Goal: Information Seeking & Learning: Check status

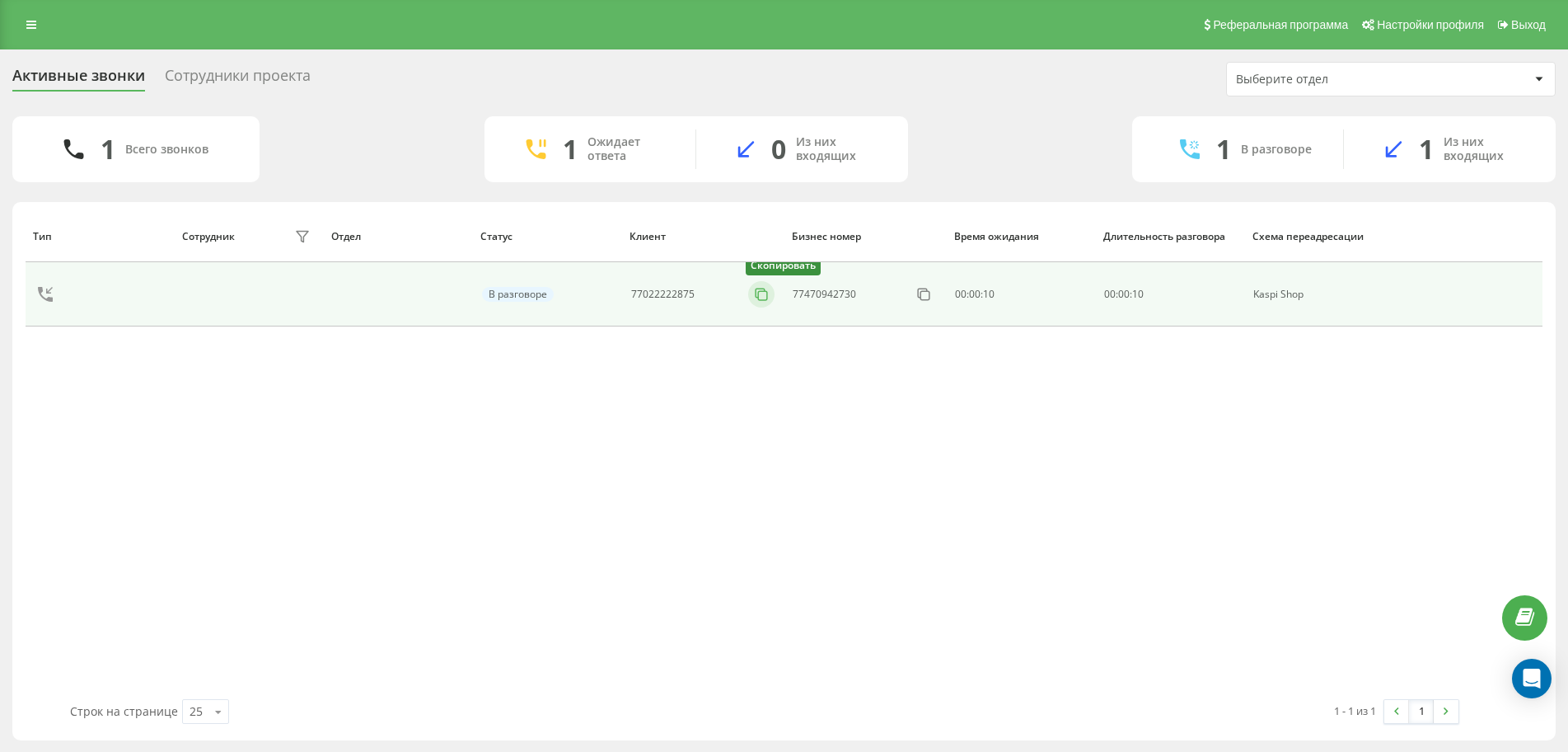
click at [756, 300] on icon at bounding box center [761, 294] width 17 height 17
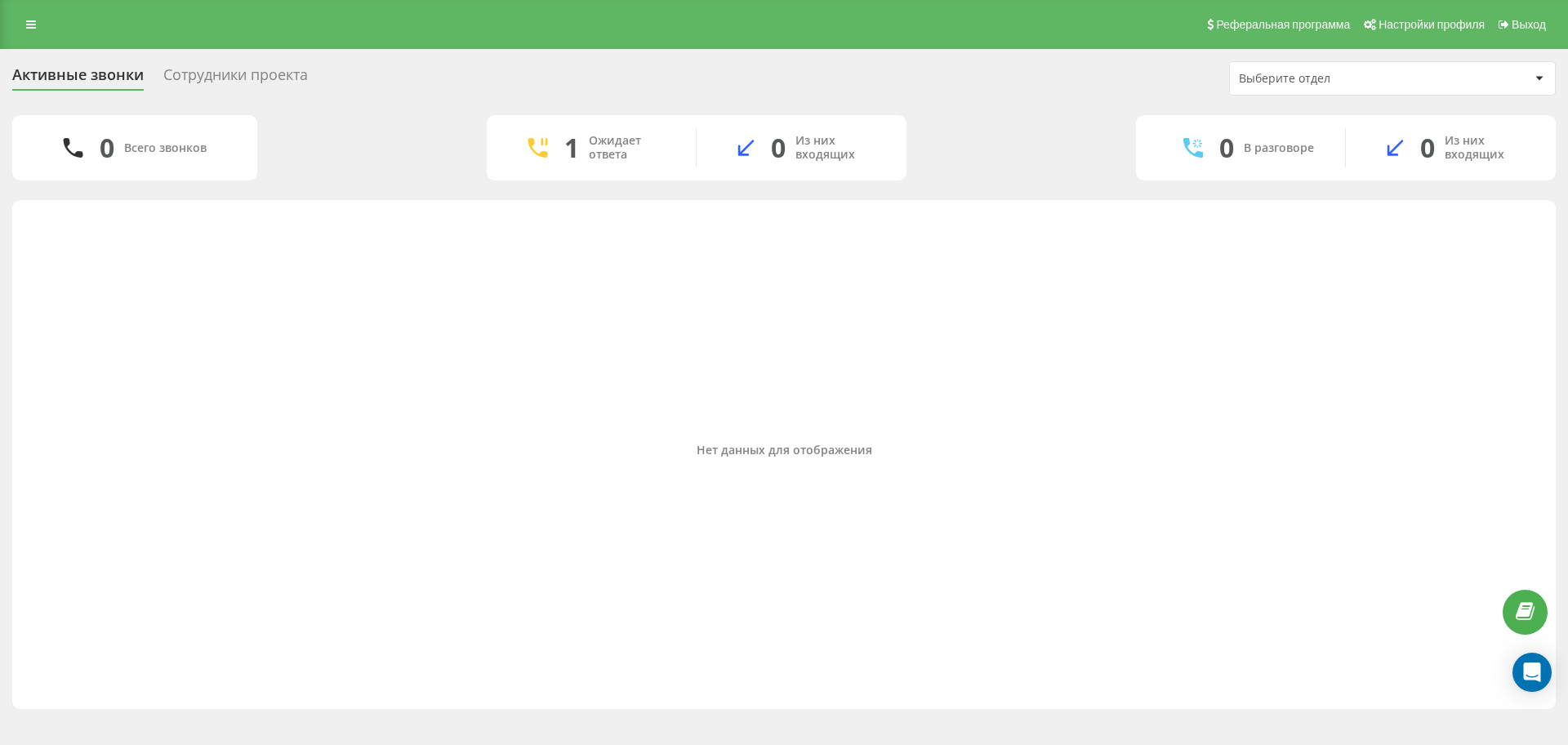
drag, startPoint x: 36, startPoint y: 3, endPoint x: 30, endPoint y: 20, distance: 18.0
click at [33, 8] on div "Реферальная программа Настройки профиля Выход" at bounding box center [784, 24] width 1568 height 49
click at [30, 20] on icon at bounding box center [31, 24] width 10 height 12
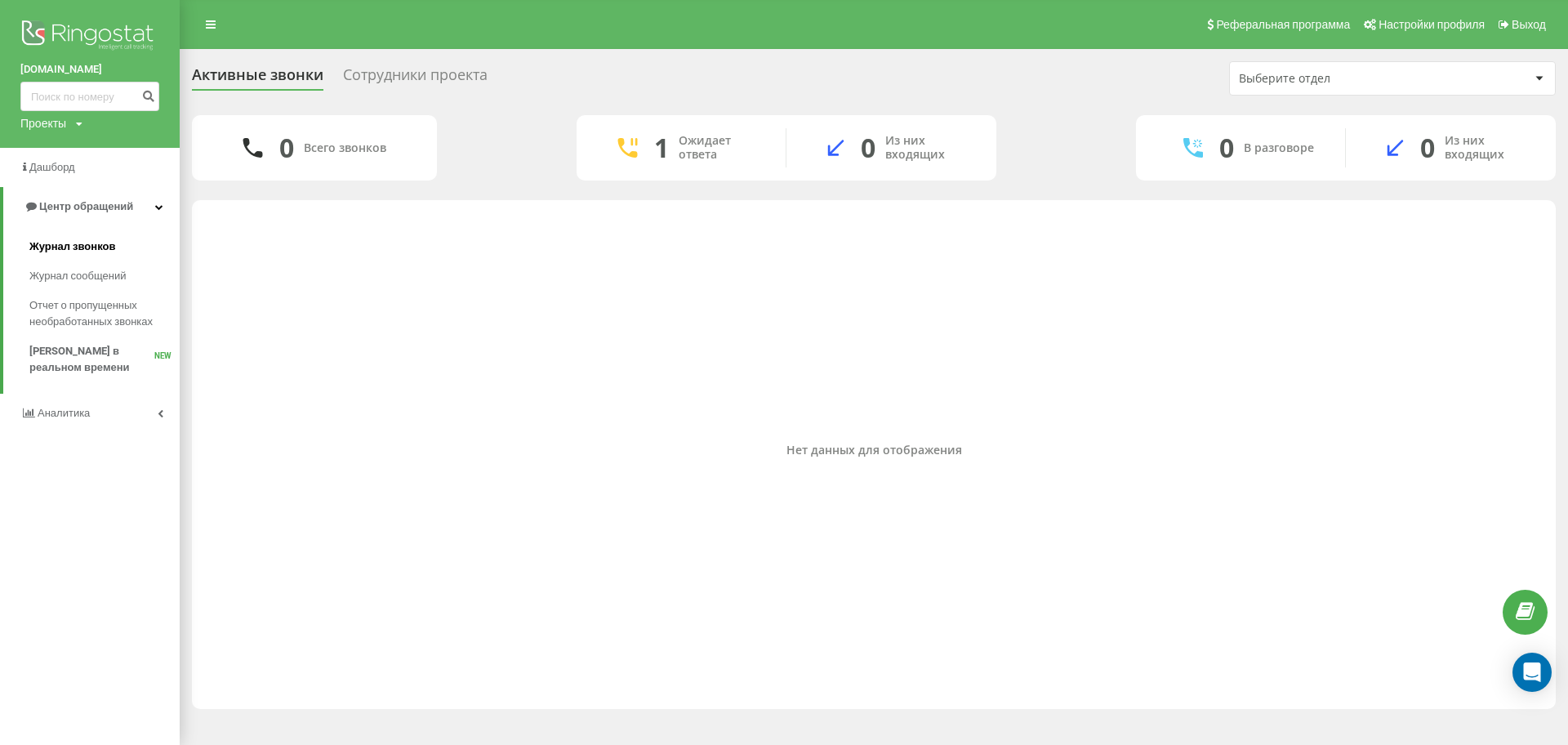
click at [80, 250] on span "Журнал звонков" at bounding box center [72, 246] width 85 height 16
click at [106, 247] on span "Журнал звонков" at bounding box center [72, 246] width 85 height 16
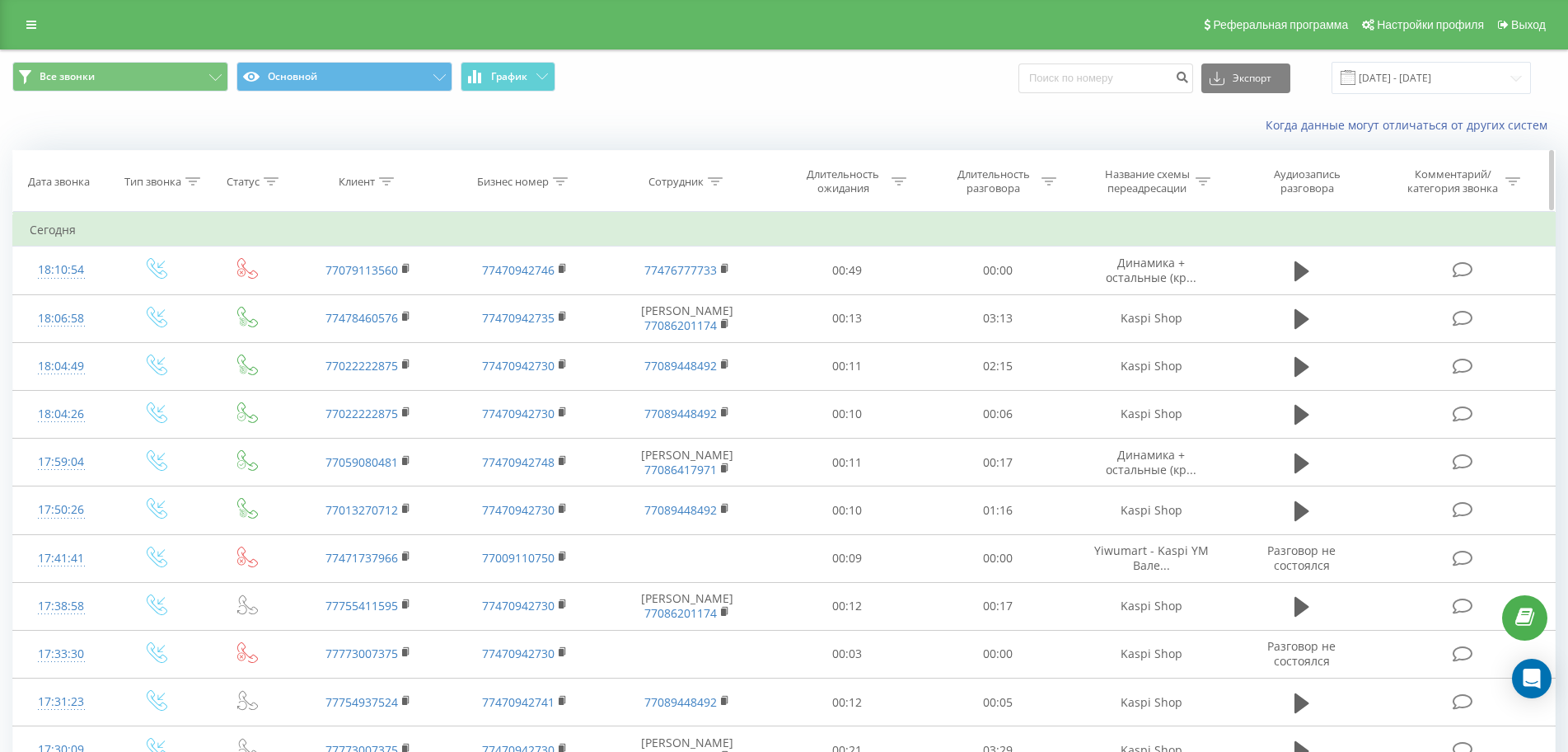
click at [382, 182] on icon at bounding box center [386, 181] width 15 height 8
click at [385, 296] on input "text" at bounding box center [368, 299] width 145 height 28
paste input "[PHONE_NUMBER]"
type input "77074040860"
click at [415, 332] on span "OK" at bounding box center [402, 332] width 46 height 25
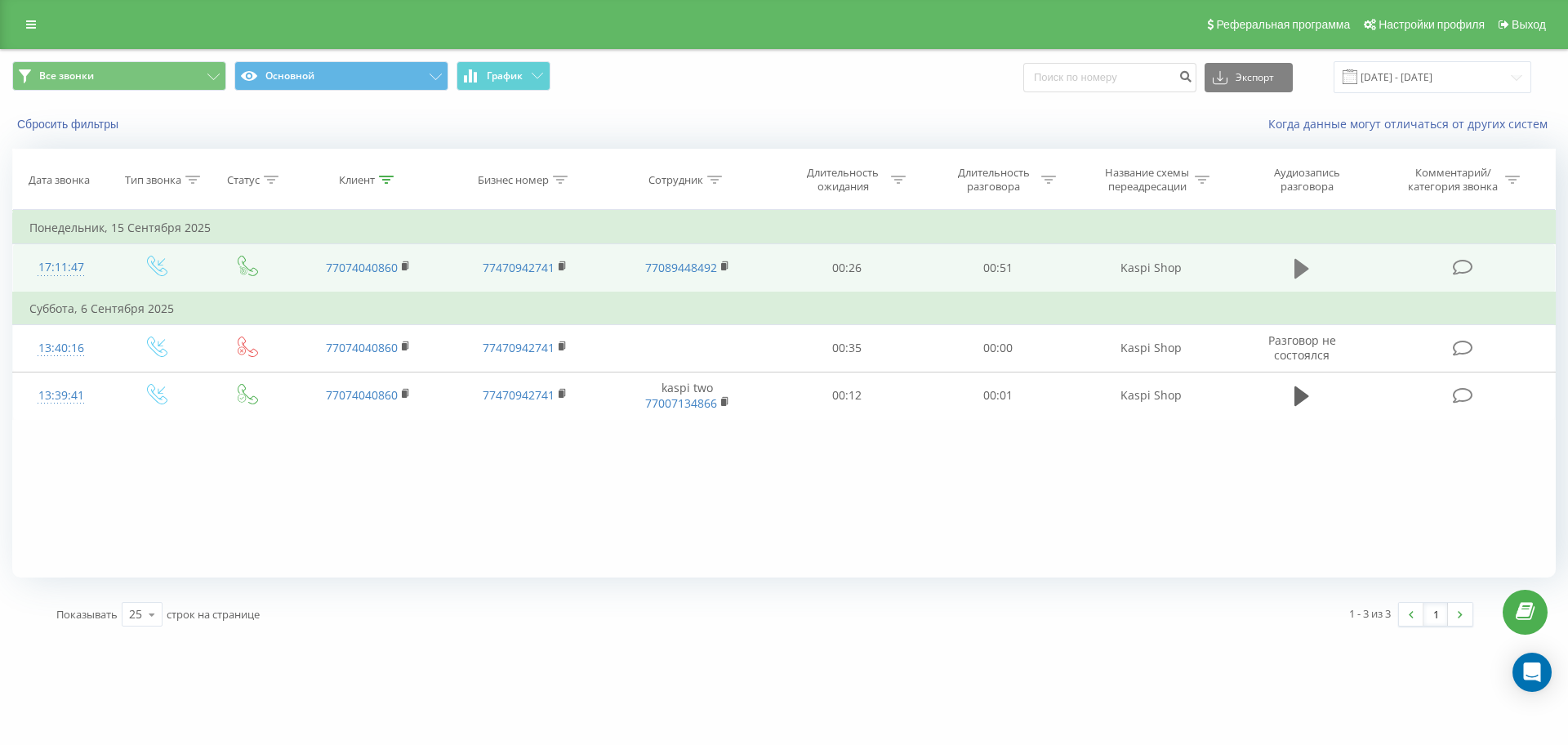
click at [1302, 269] on icon at bounding box center [1301, 269] width 15 height 19
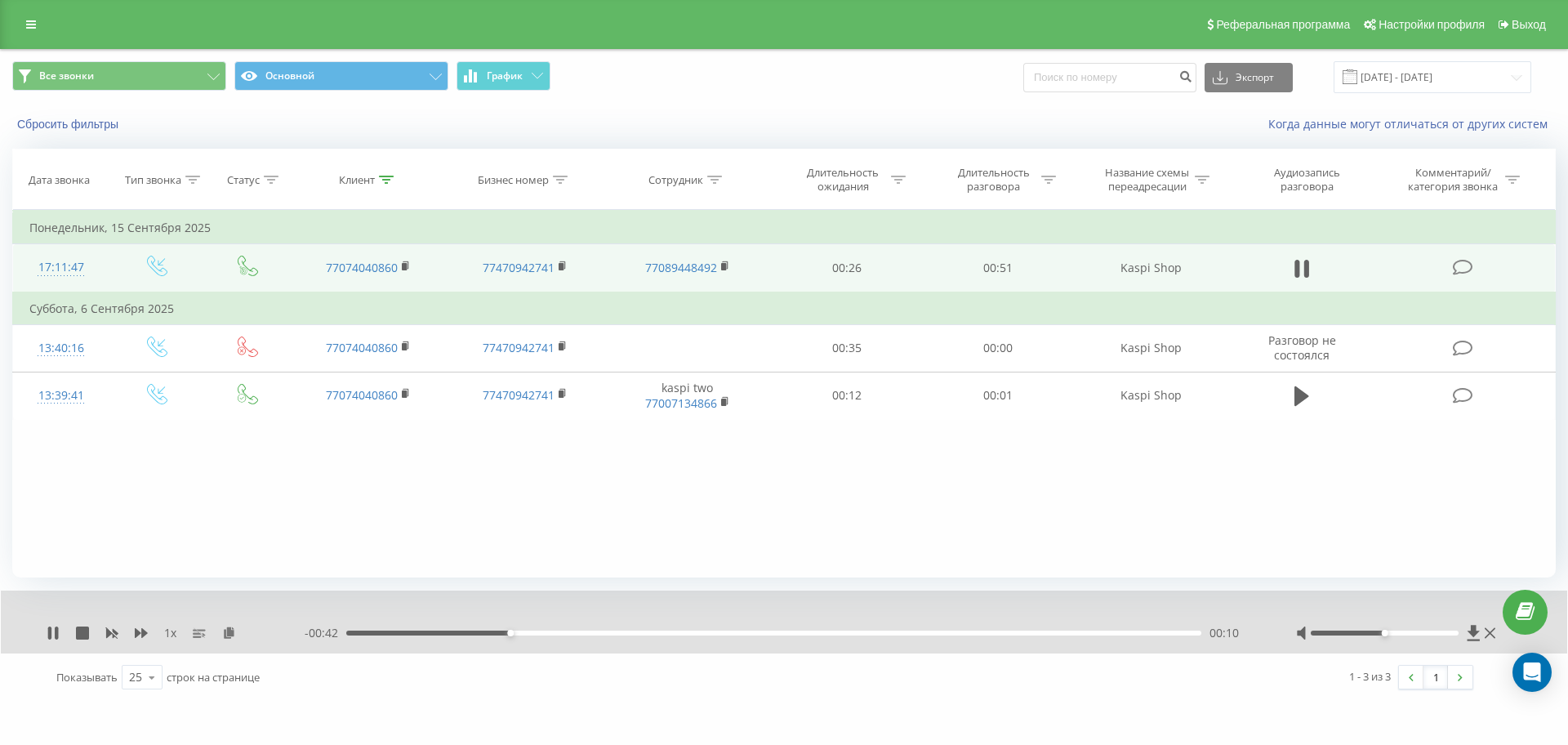
click at [1302, 269] on icon at bounding box center [1301, 269] width 15 height 23
click at [42, 22] on link at bounding box center [31, 24] width 29 height 23
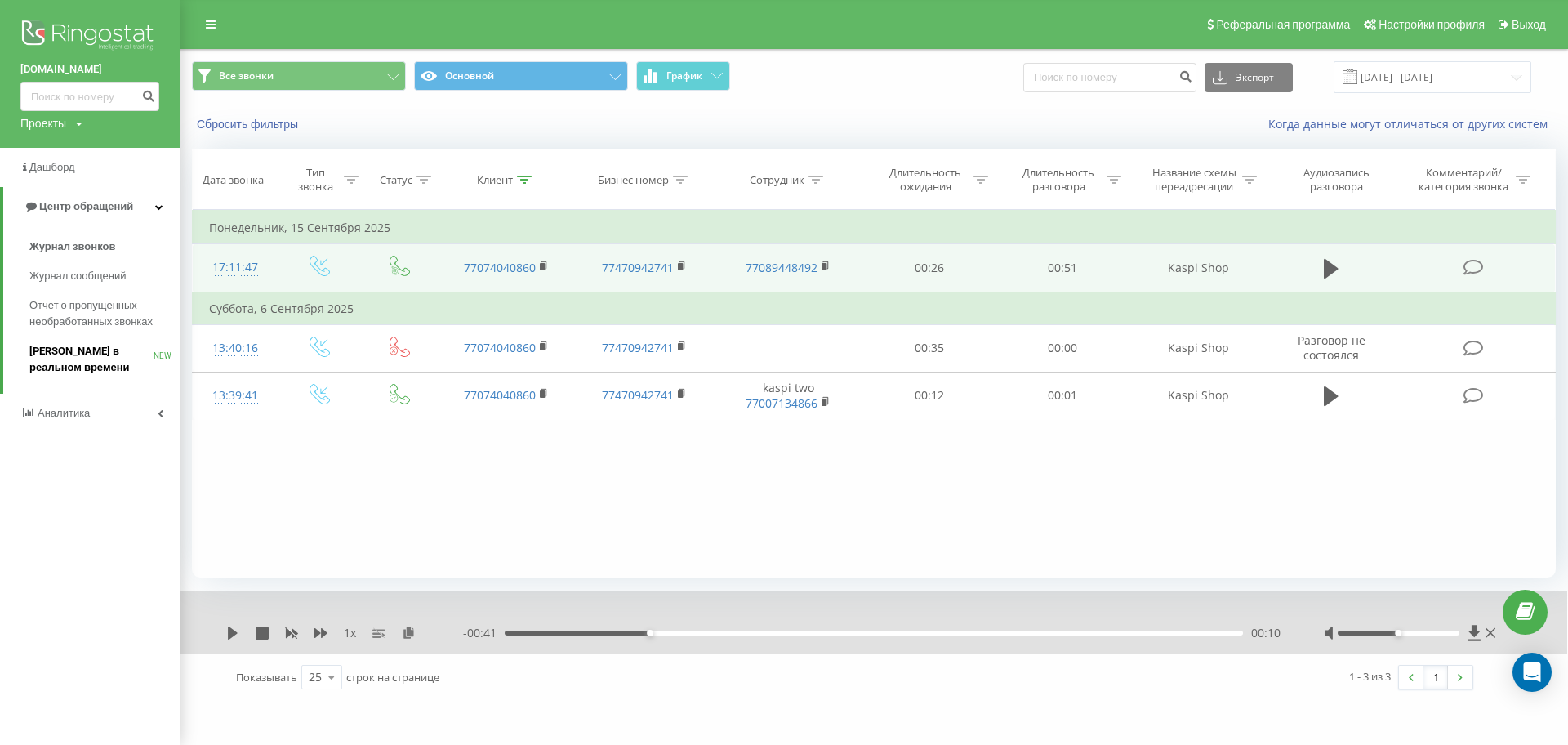
click at [96, 369] on span "[PERSON_NAME] в реальном времени" at bounding box center [91, 360] width 124 height 33
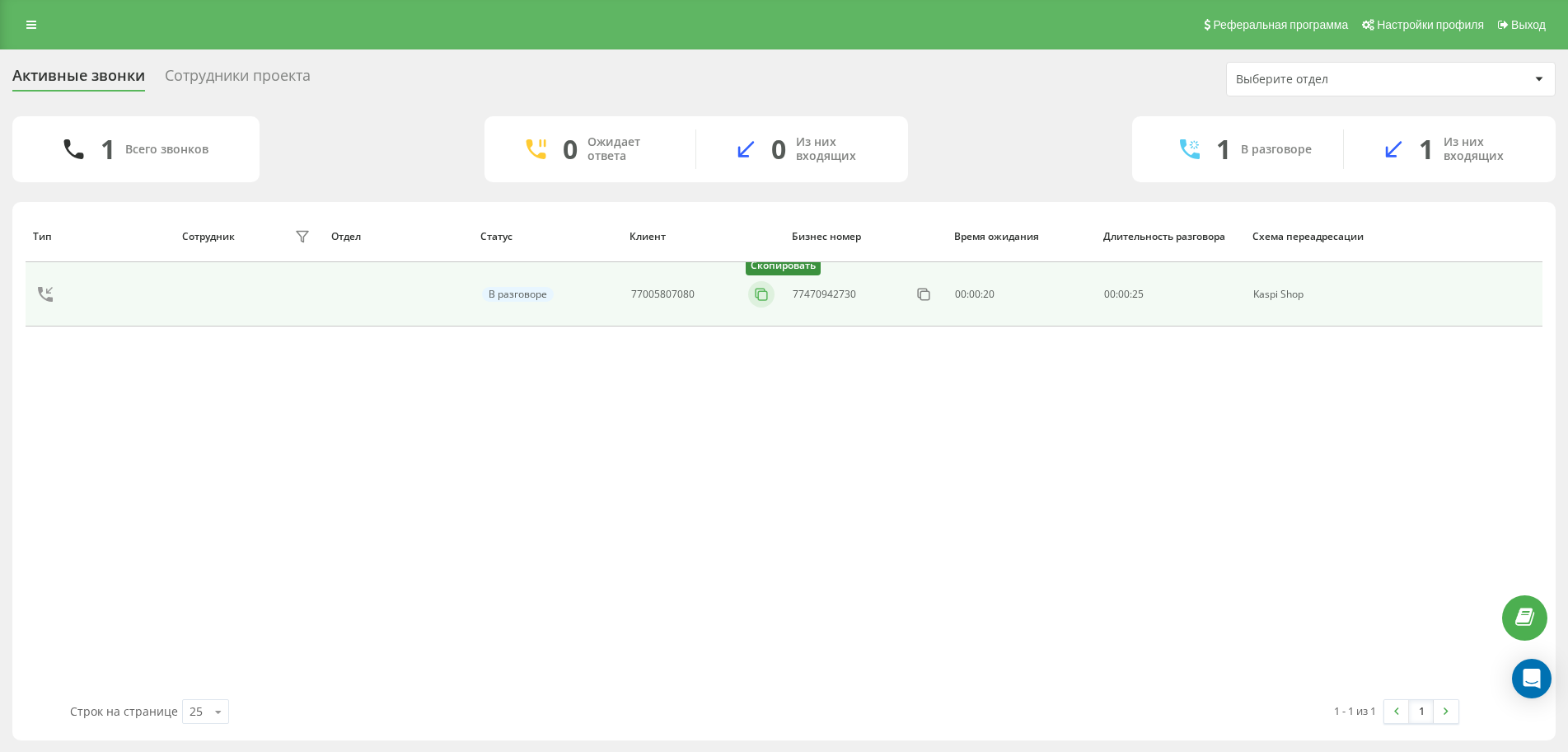
click at [764, 292] on icon at bounding box center [761, 294] width 17 height 17
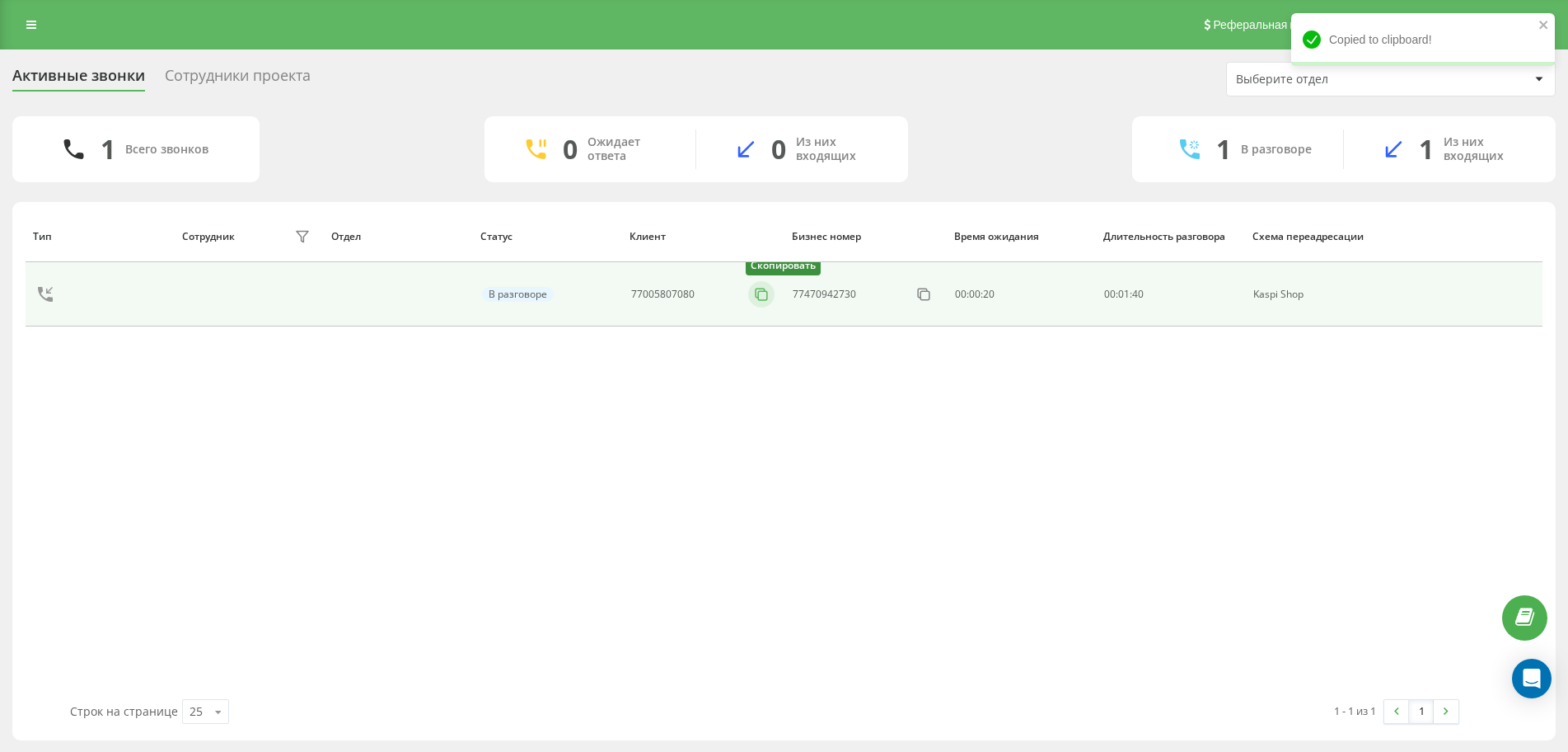
click at [769, 291] on icon at bounding box center [761, 294] width 17 height 17
click at [761, 297] on icon at bounding box center [761, 294] width 17 height 17
click at [754, 296] on icon at bounding box center [761, 294] width 17 height 17
